Goal: Navigation & Orientation: Find specific page/section

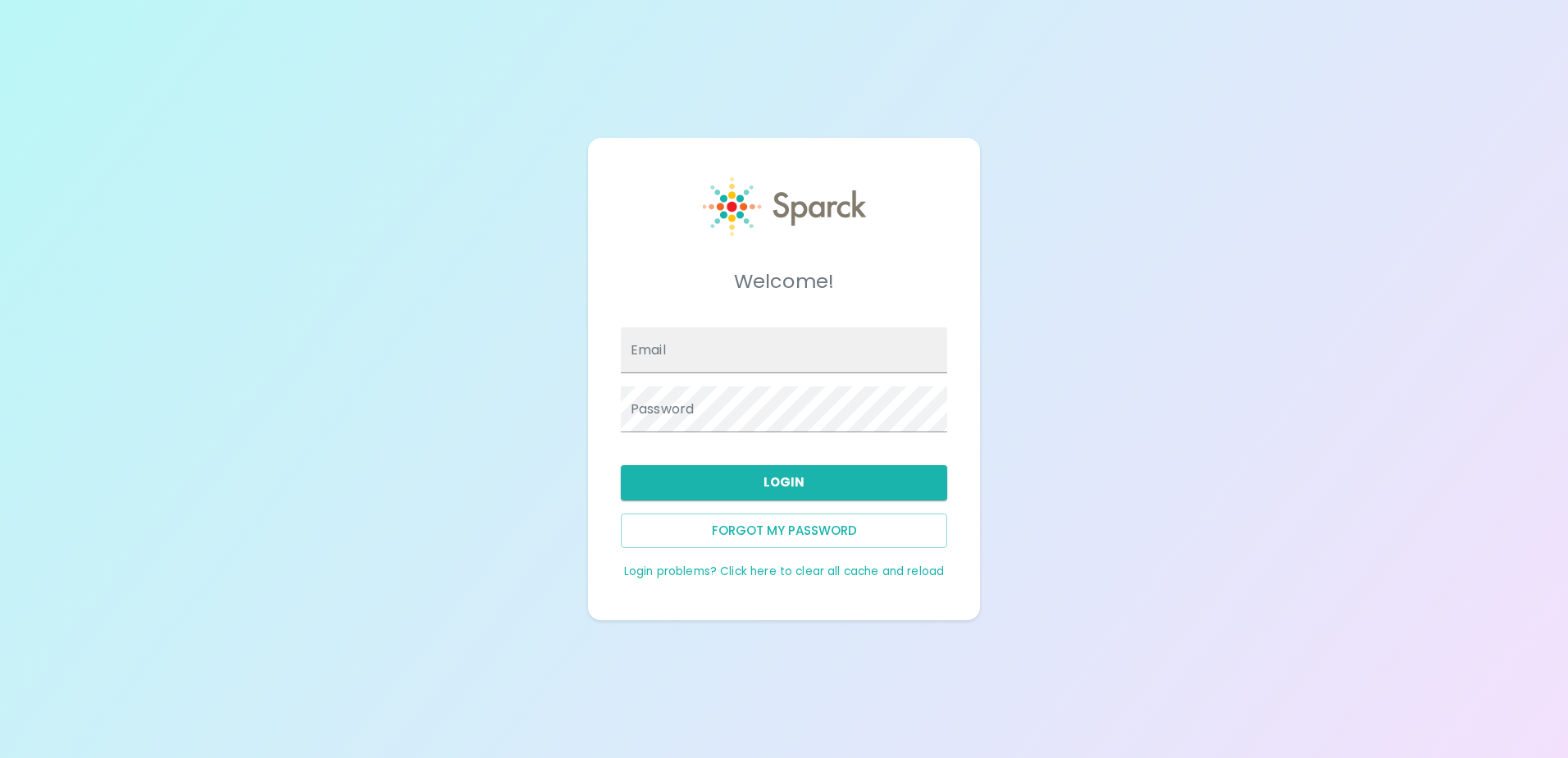
type input "[EMAIL_ADDRESS][DOMAIN_NAME]"
click at [762, 490] on button "Login" at bounding box center [784, 481] width 326 height 34
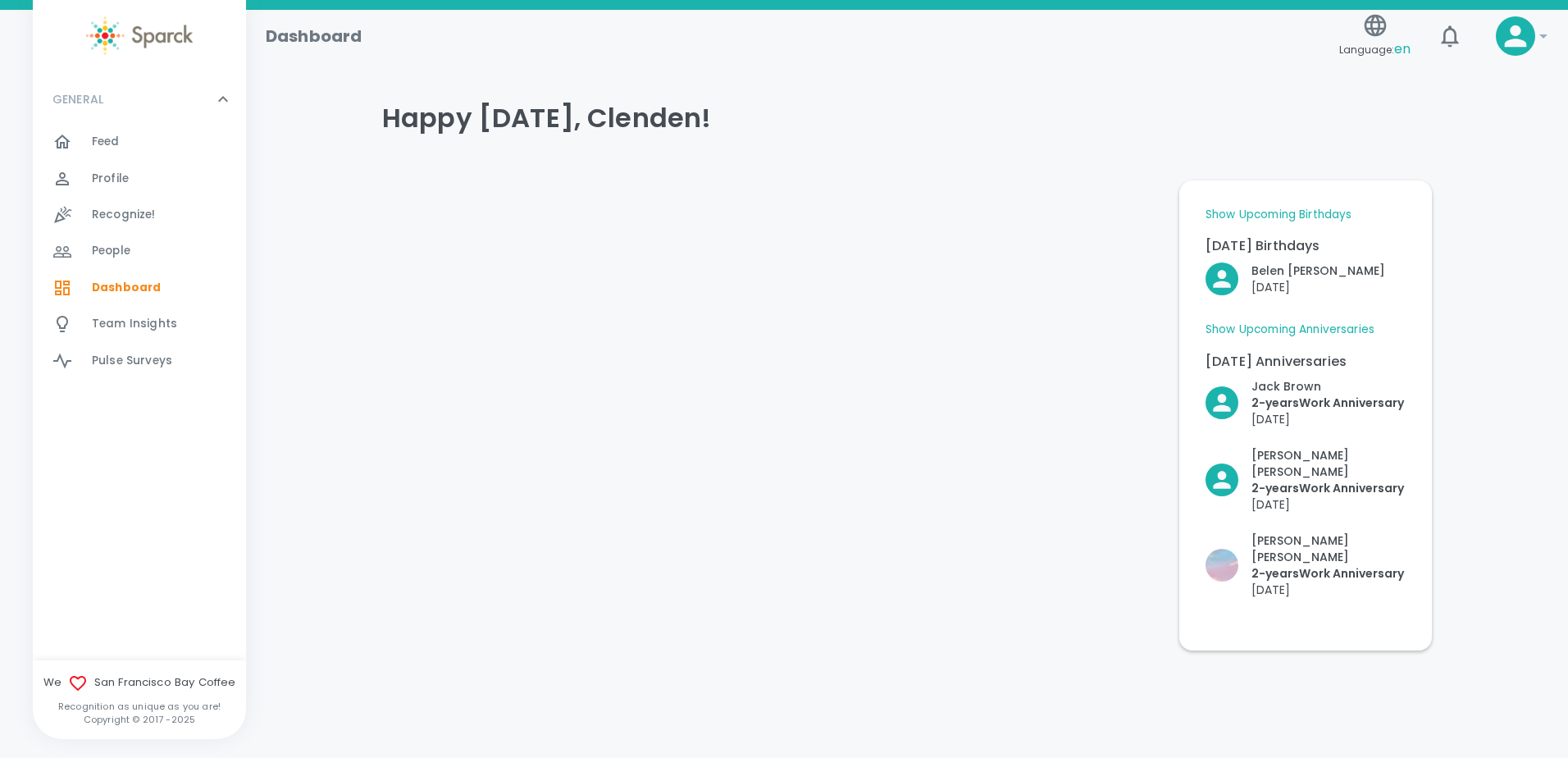
click at [1312, 330] on link "Show Upcoming Anniversaries" at bounding box center [1289, 329] width 169 height 17
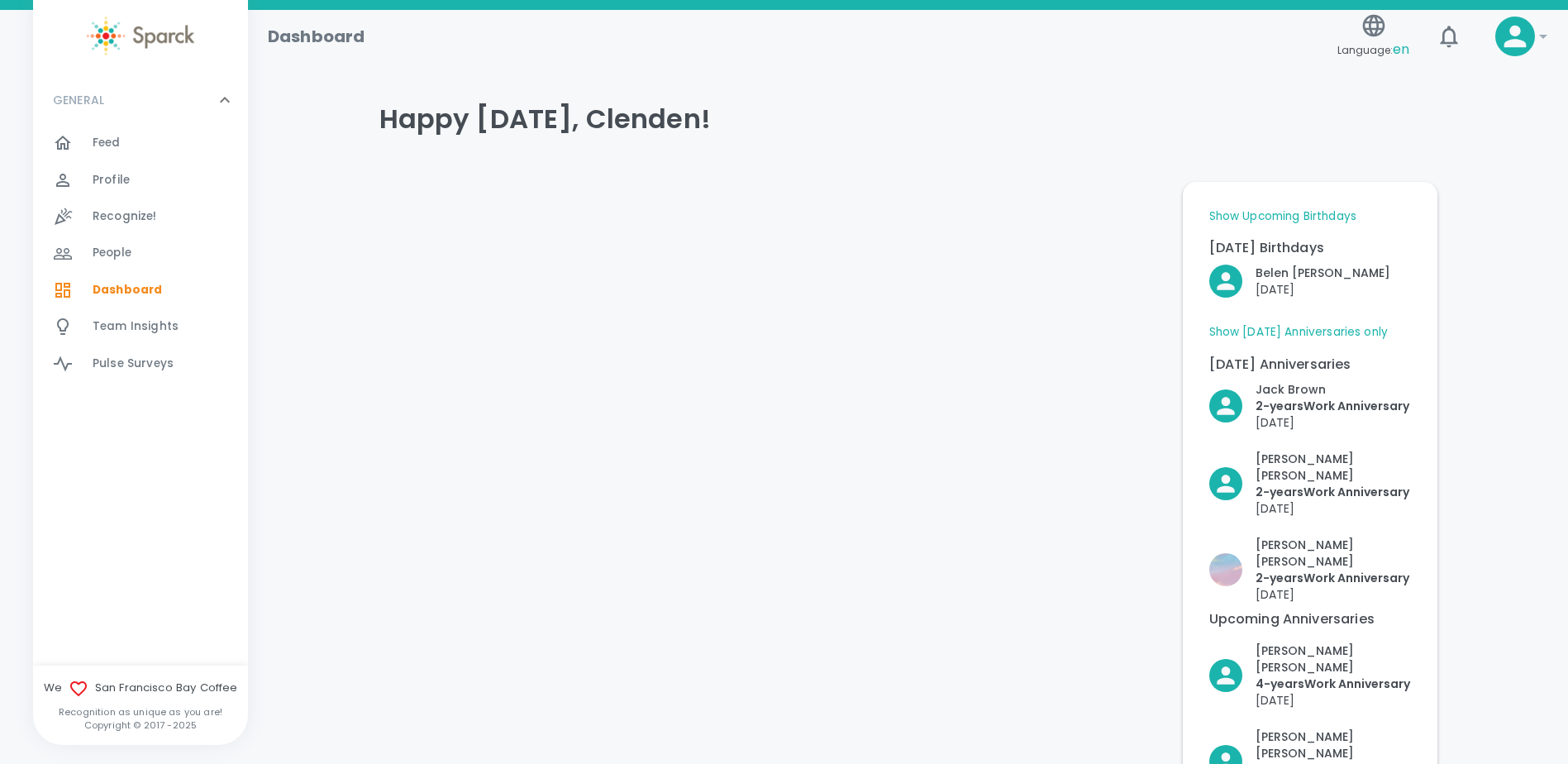
click at [1289, 330] on link "Show [DATE] Anniversaries only" at bounding box center [1299, 332] width 180 height 17
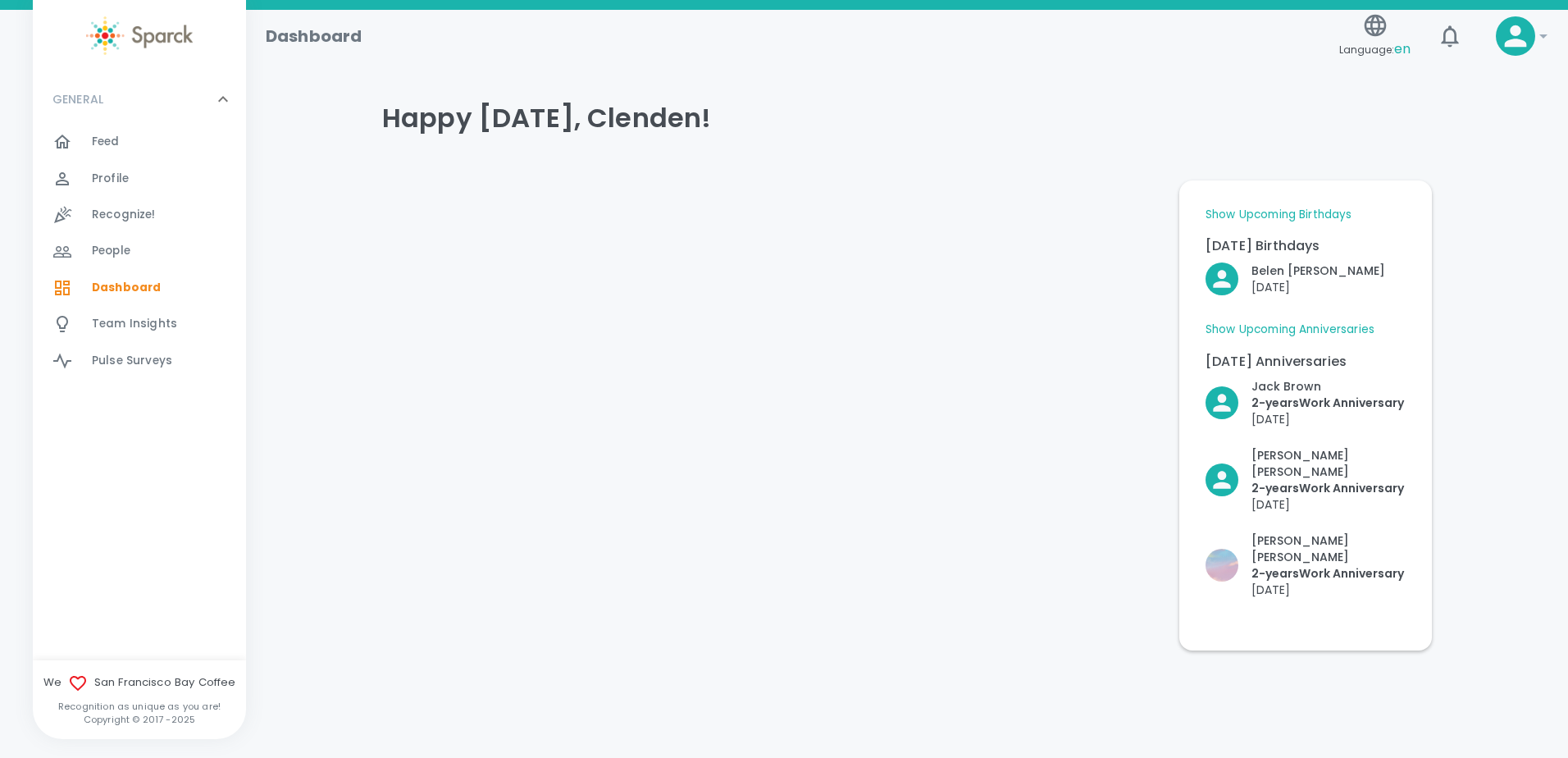
click at [1280, 327] on link "Show Upcoming Anniversaries" at bounding box center [1289, 329] width 169 height 17
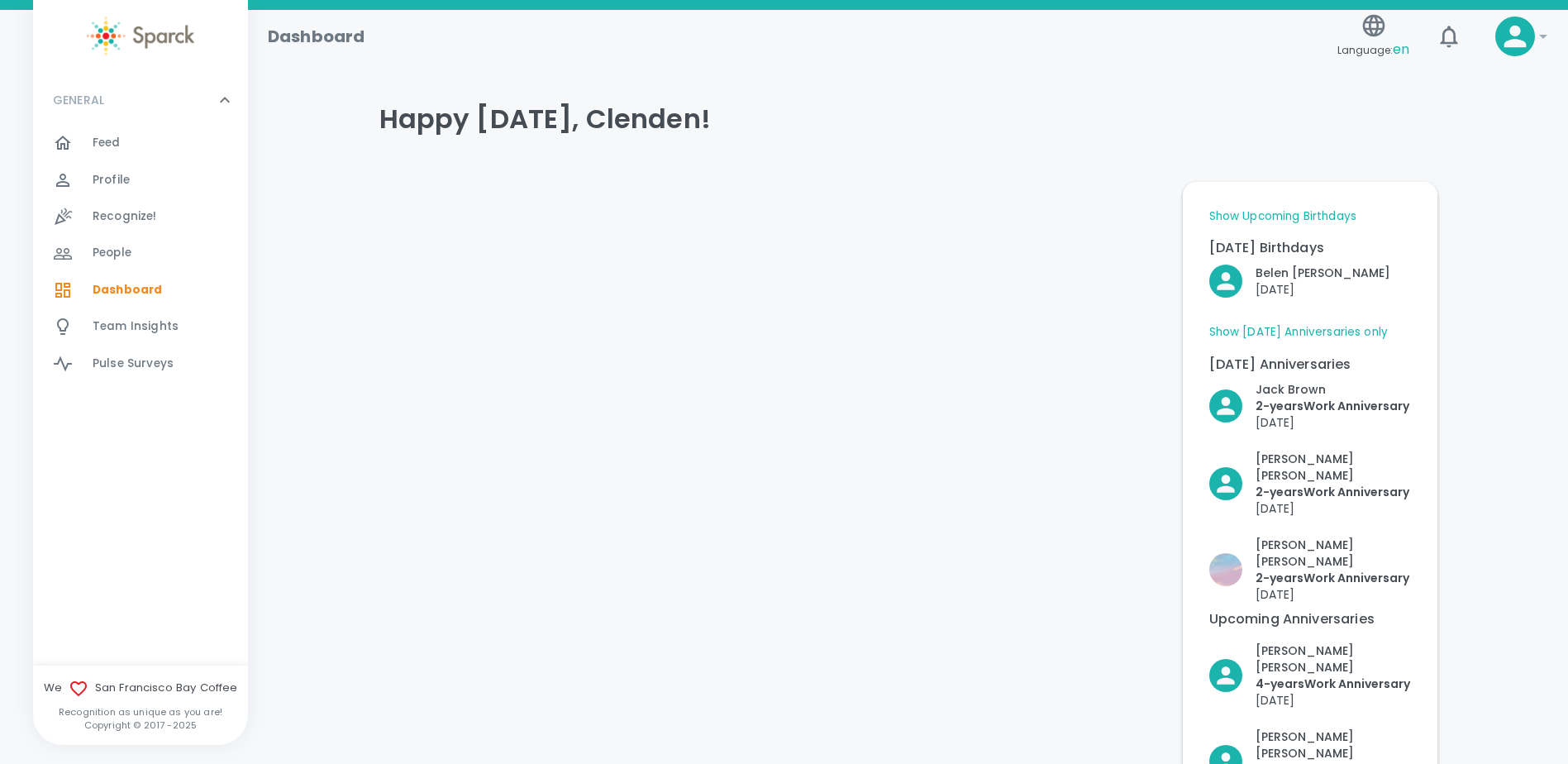
click at [1315, 219] on link "Show Upcoming Birthdays" at bounding box center [1283, 216] width 147 height 17
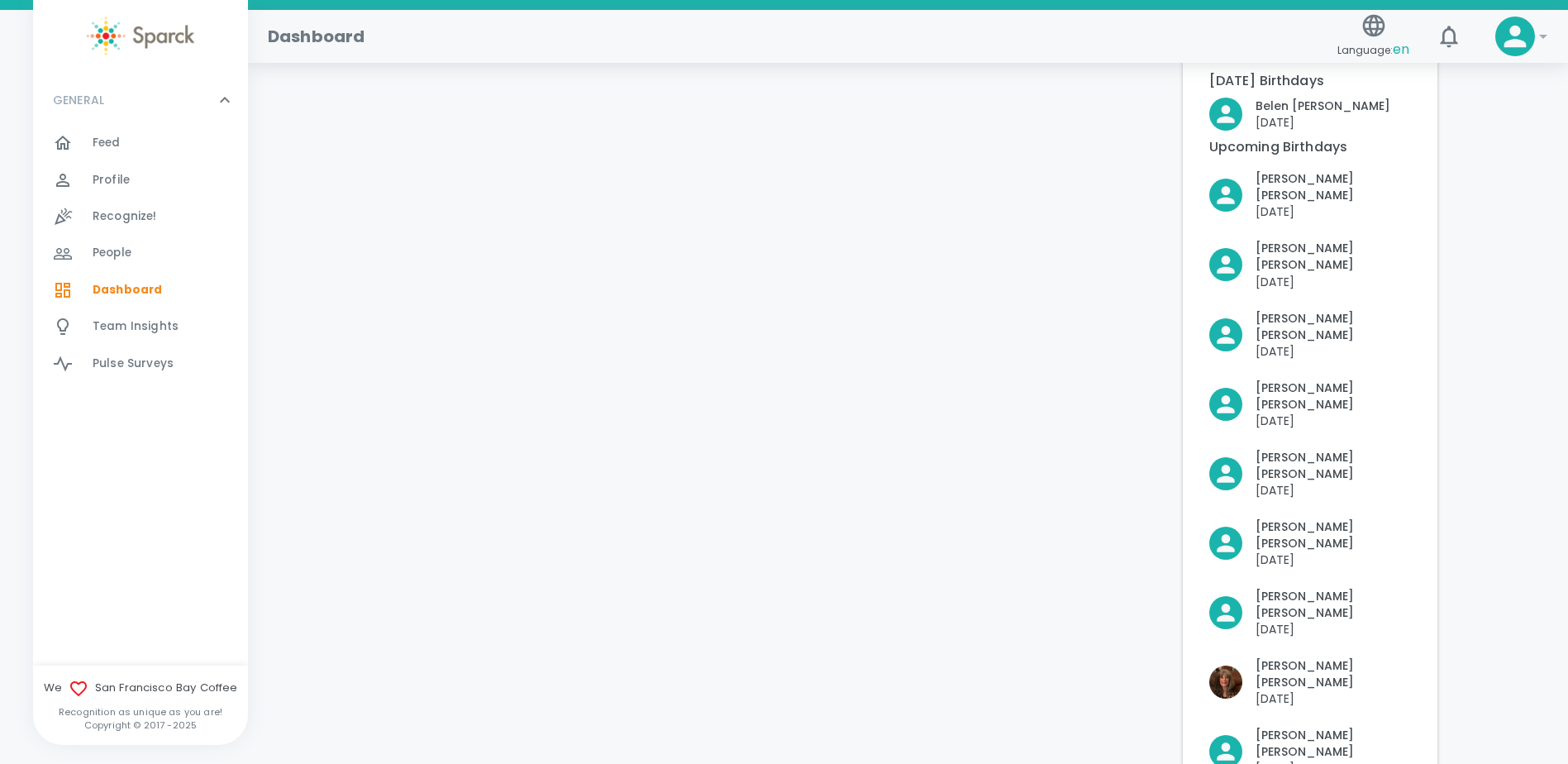
scroll to position [331, 0]
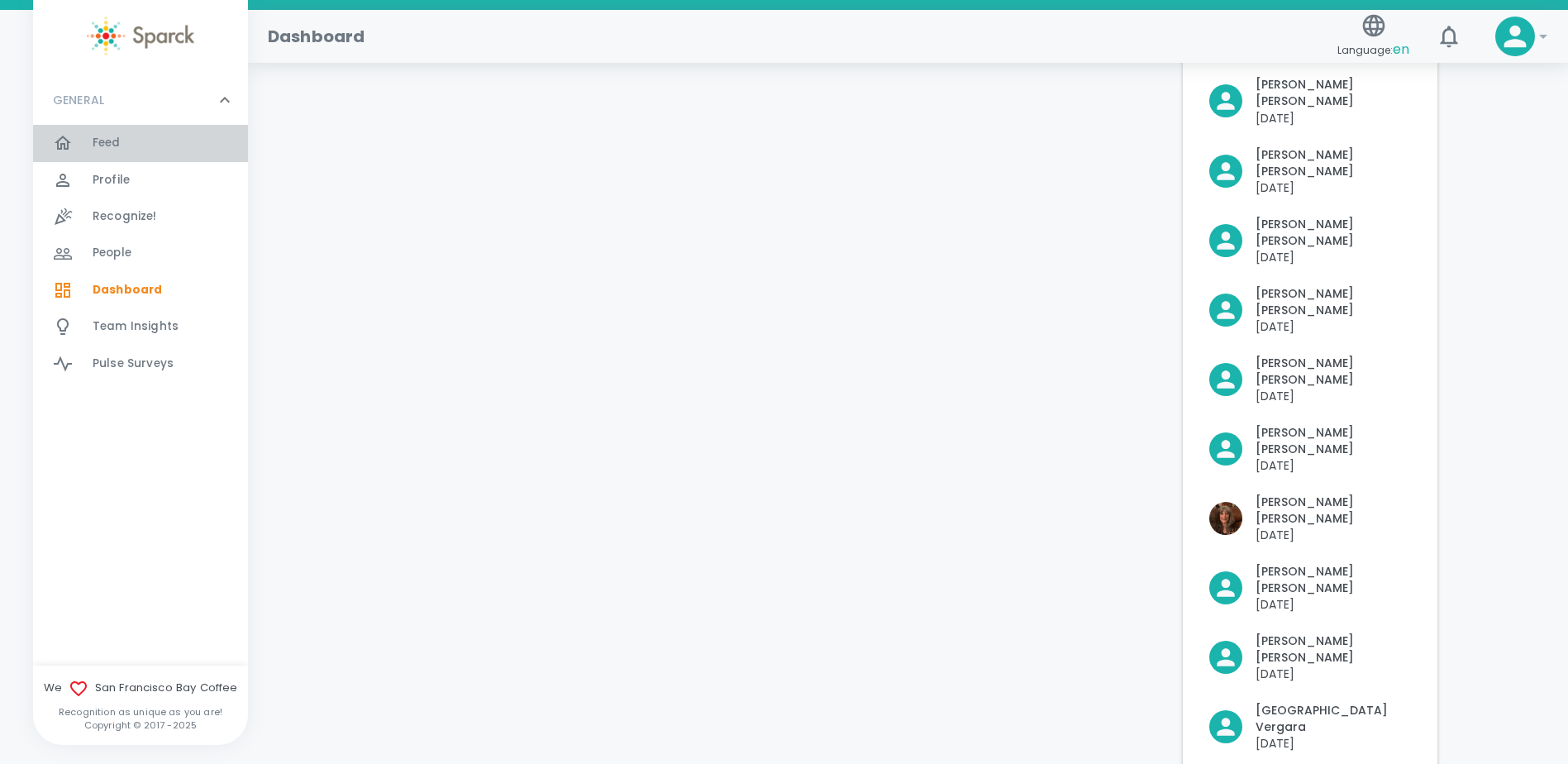
click at [124, 150] on div "Feed 0" at bounding box center [170, 143] width 155 height 24
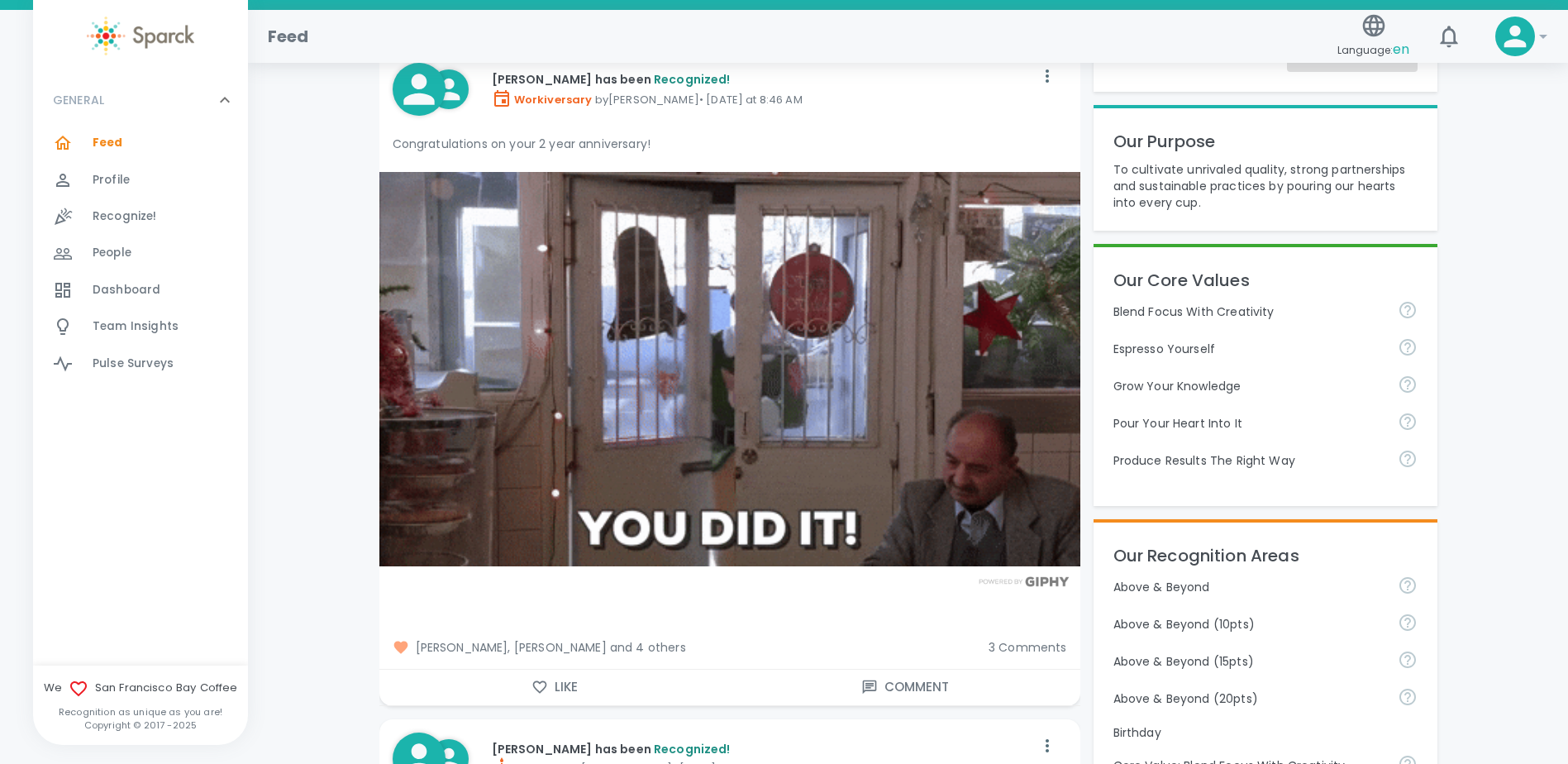
scroll to position [413, 0]
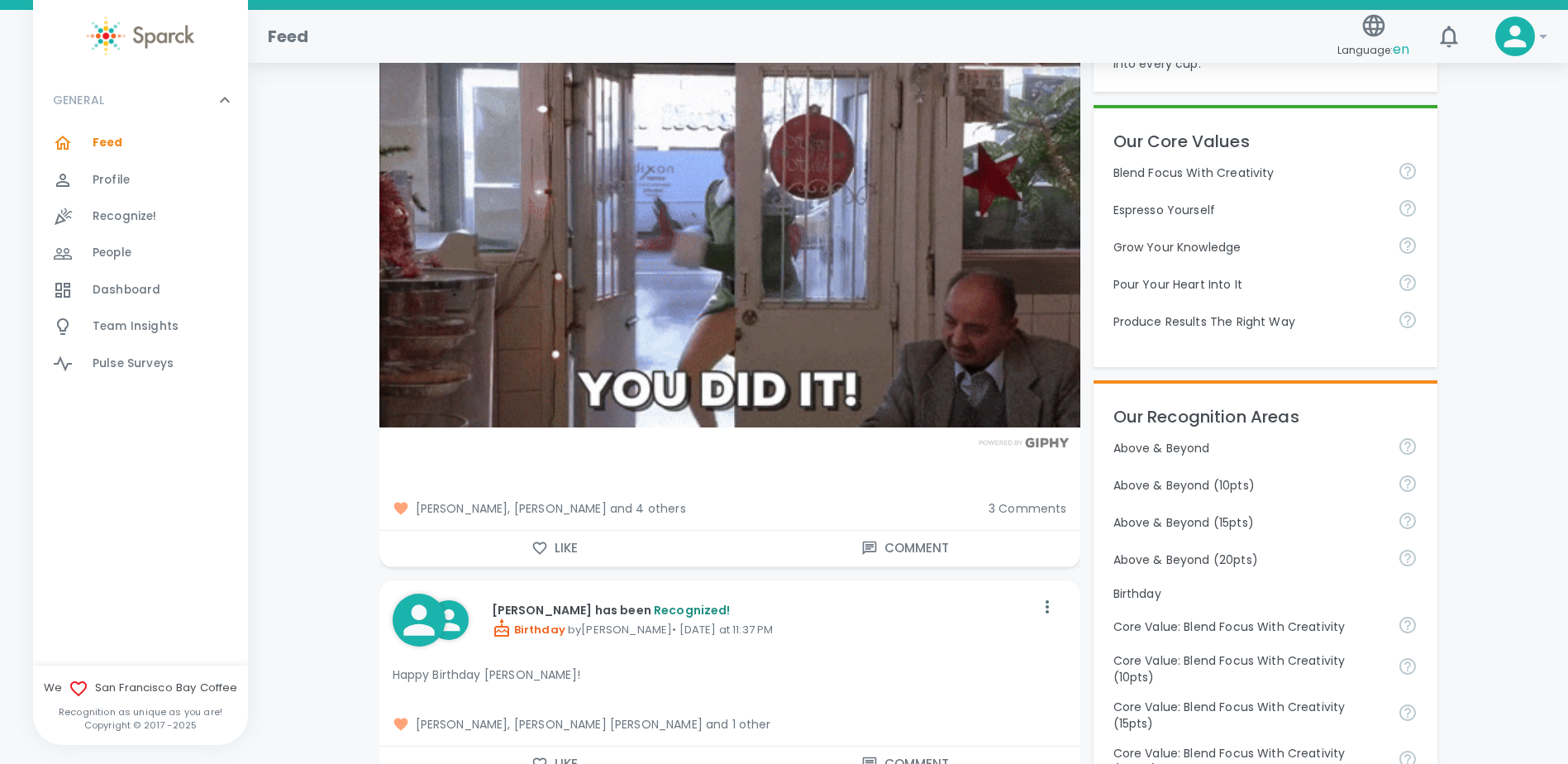
click at [1033, 516] on span "3 Comments" at bounding box center [1028, 508] width 79 height 17
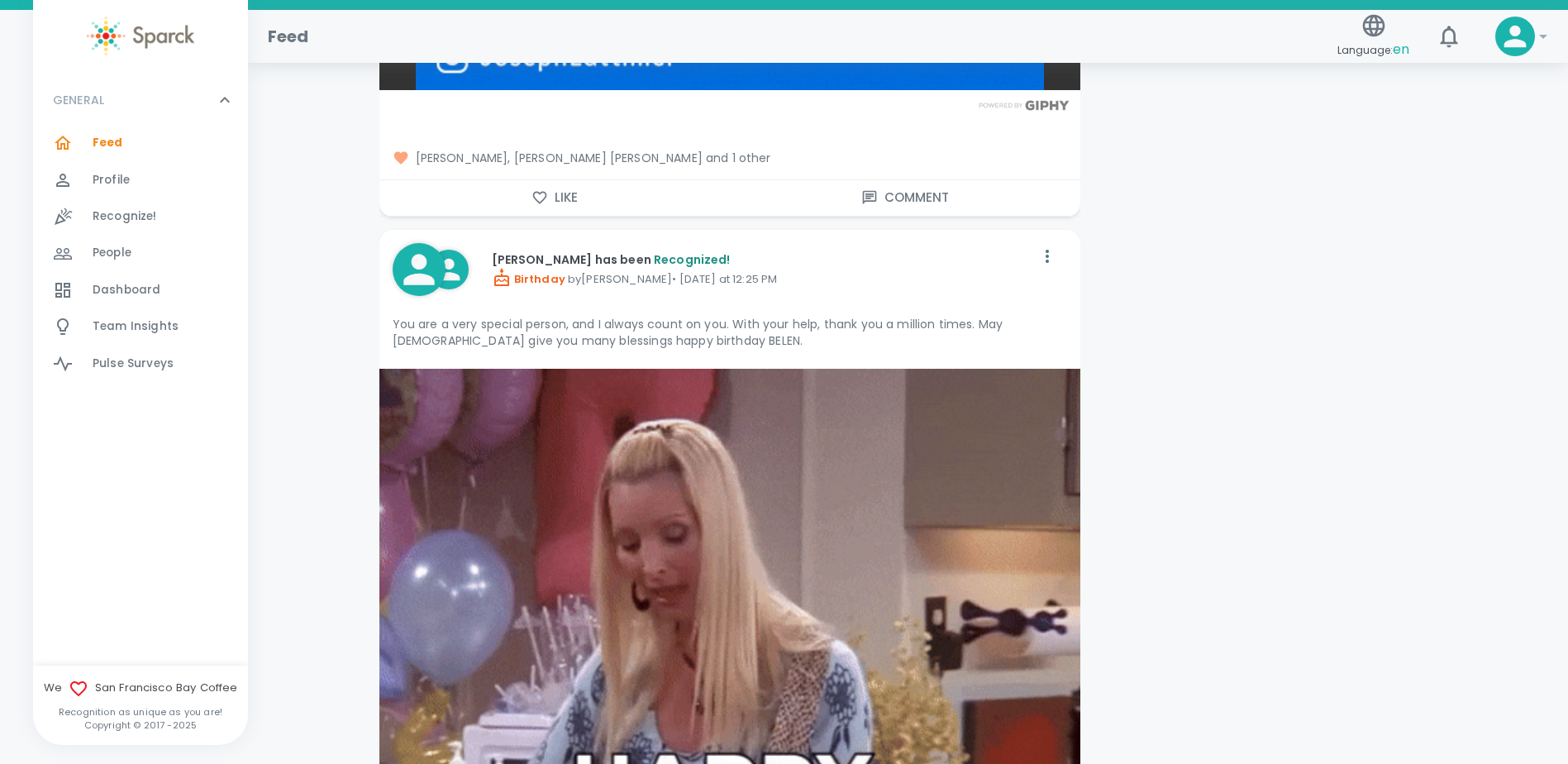
scroll to position [3141, 0]
